Goal: Information Seeking & Learning: Learn about a topic

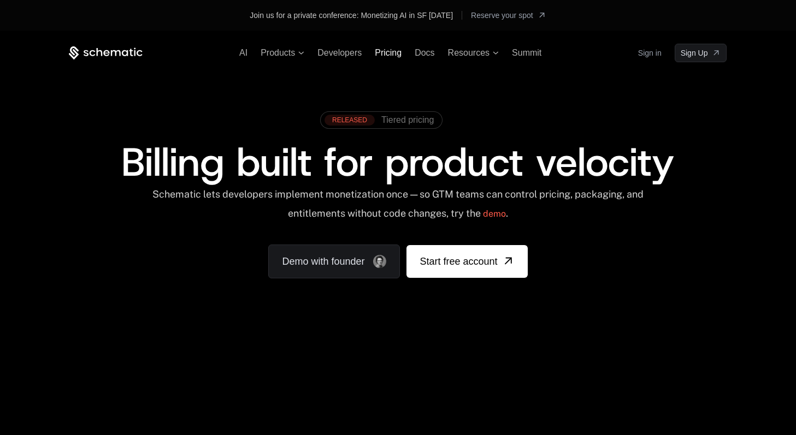
click at [393, 55] on span "Pricing" at bounding box center [388, 52] width 27 height 9
